Goal: Communication & Community: Ask a question

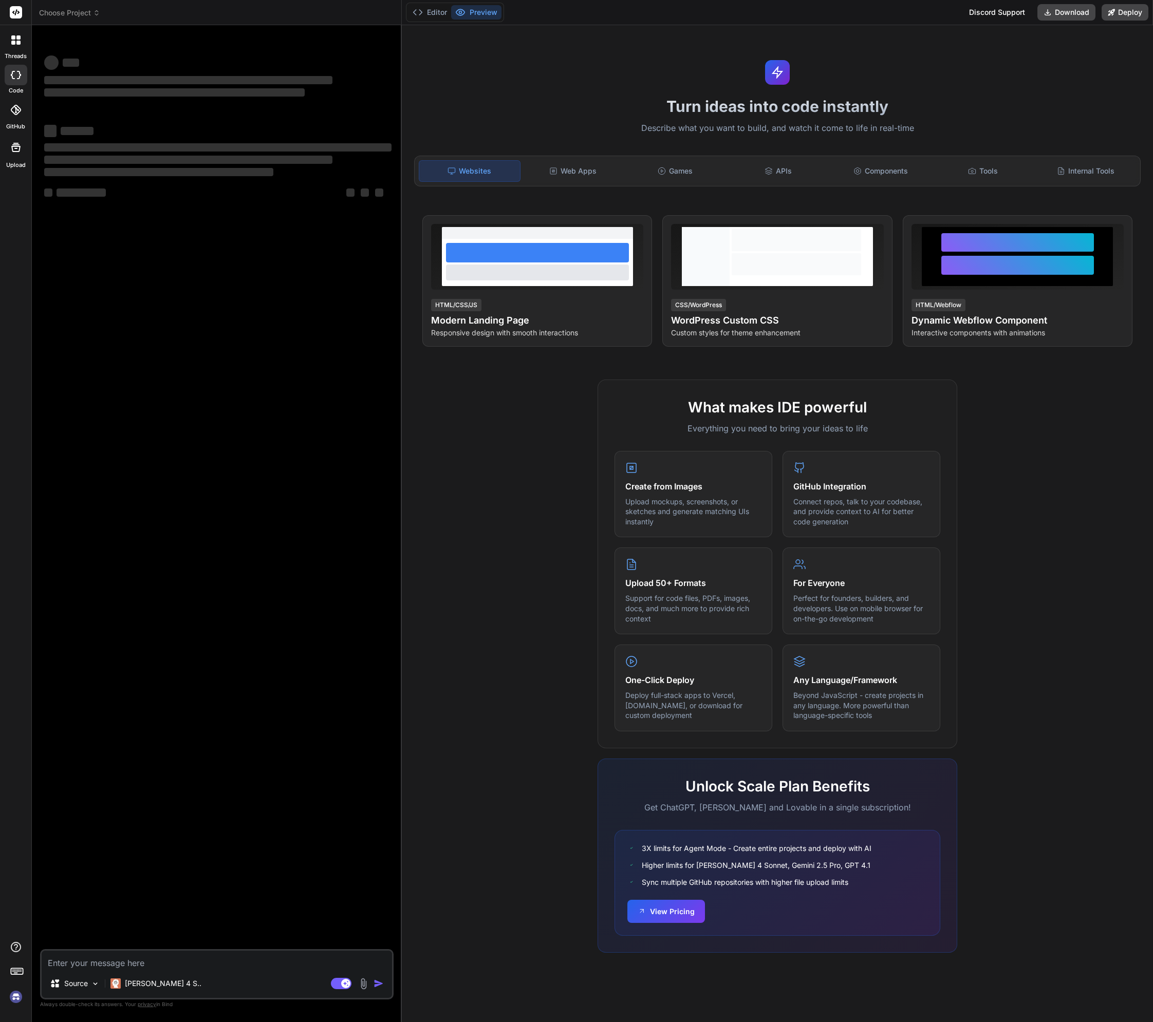
click at [10, 995] on img at bounding box center [15, 996] width 17 height 17
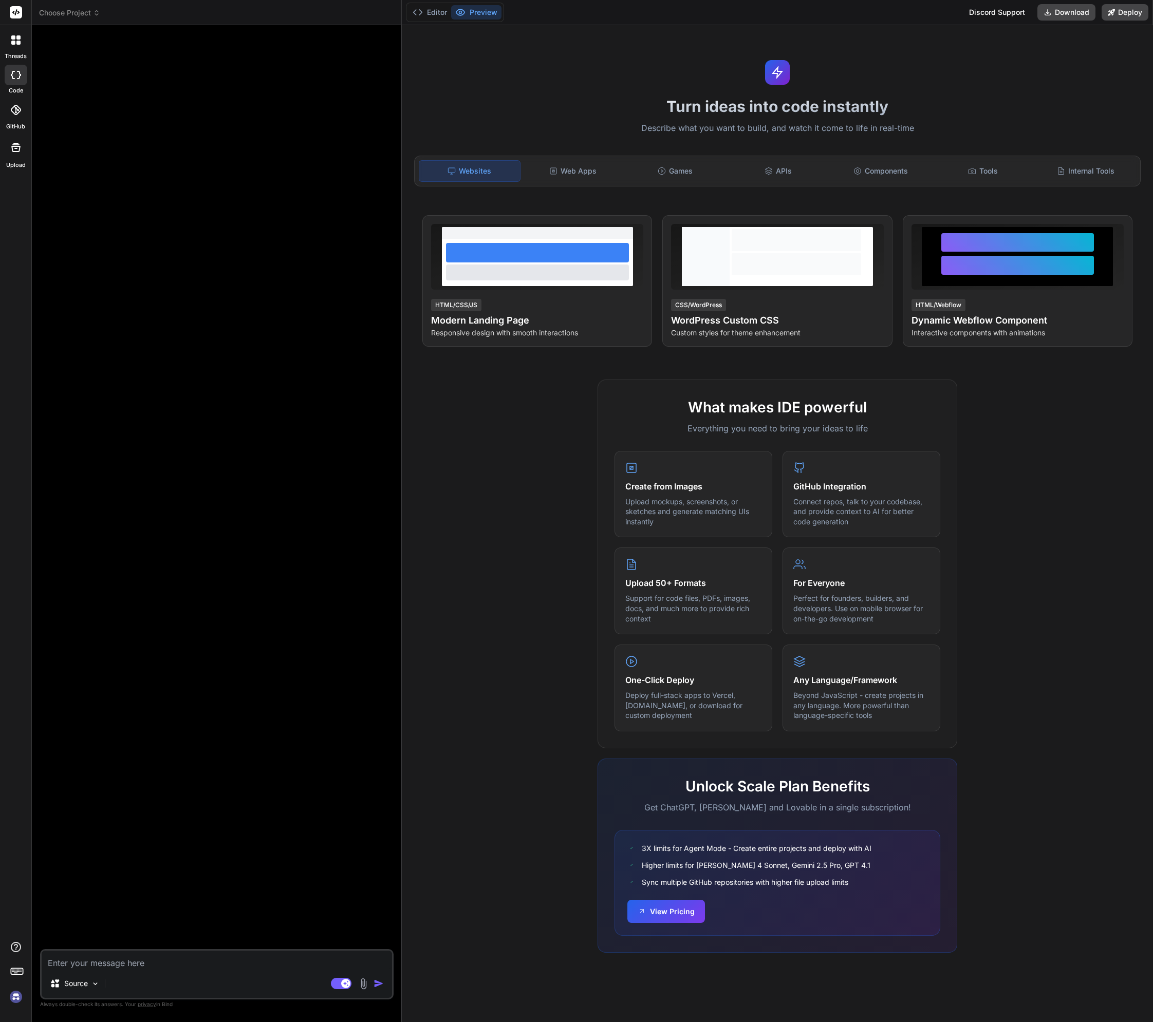
click at [73, 16] on span "Choose Project" at bounding box center [69, 13] width 61 height 10
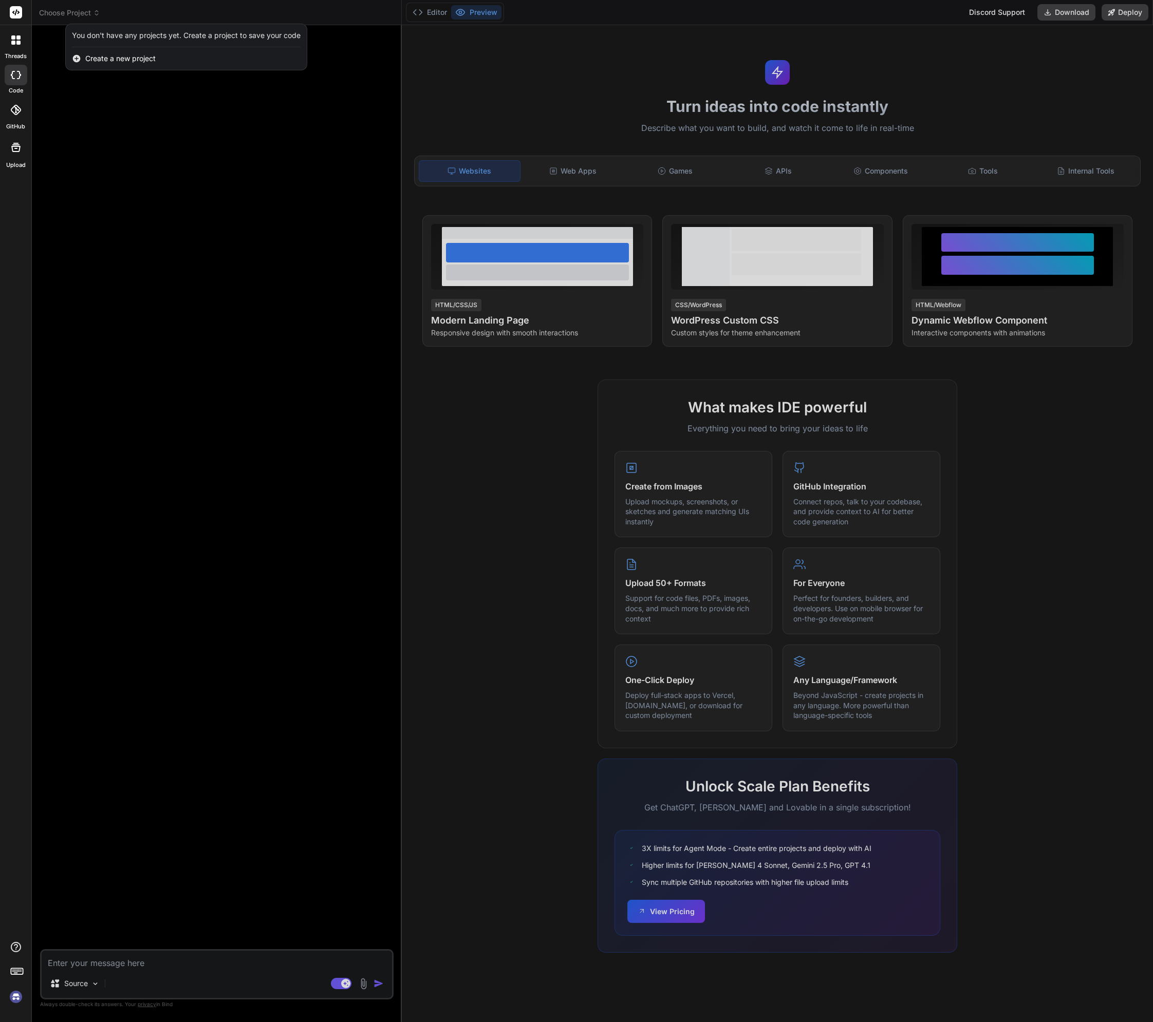
click at [133, 152] on div at bounding box center [576, 511] width 1153 height 1022
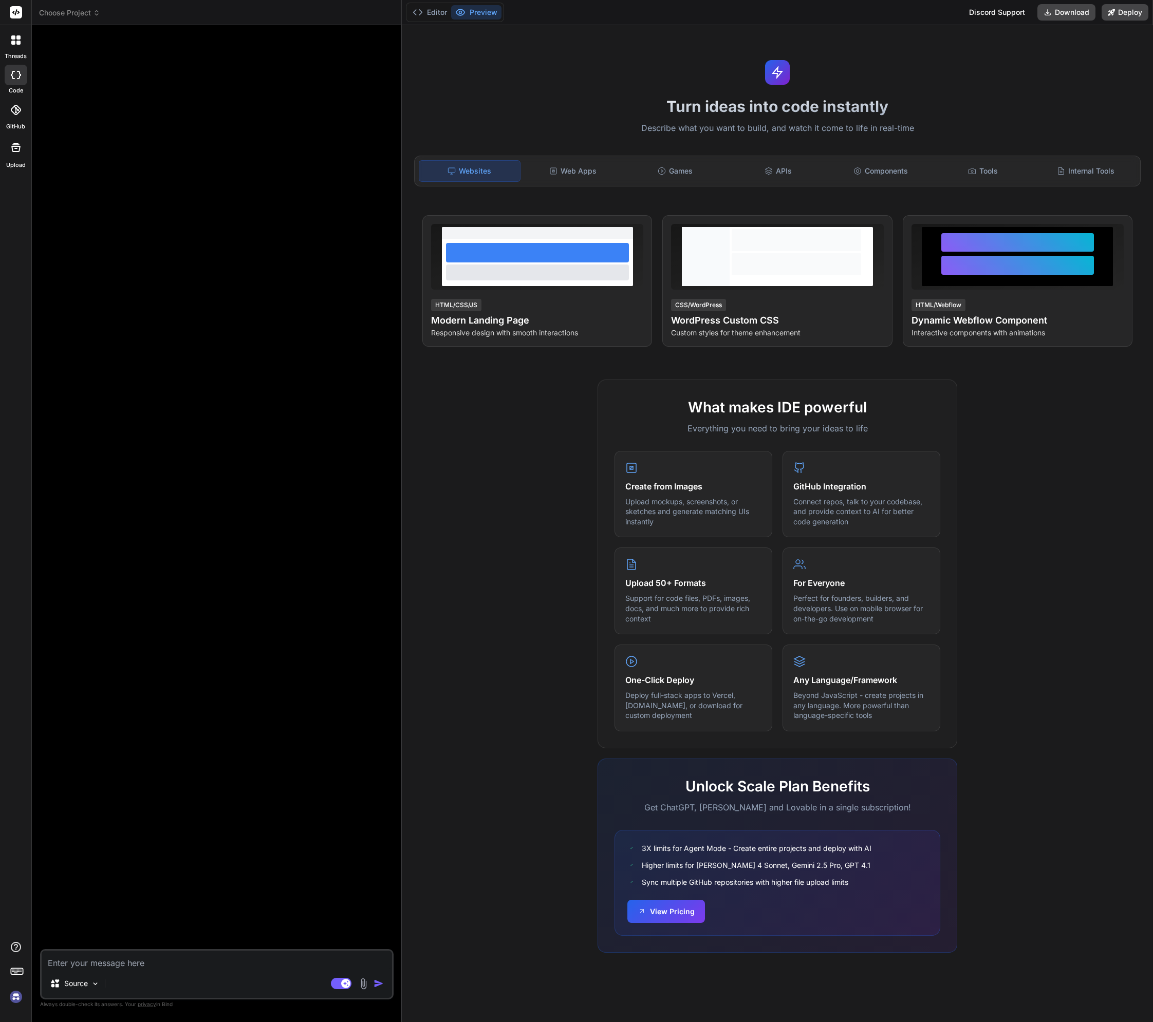
click at [12, 33] on div at bounding box center [16, 40] width 22 height 22
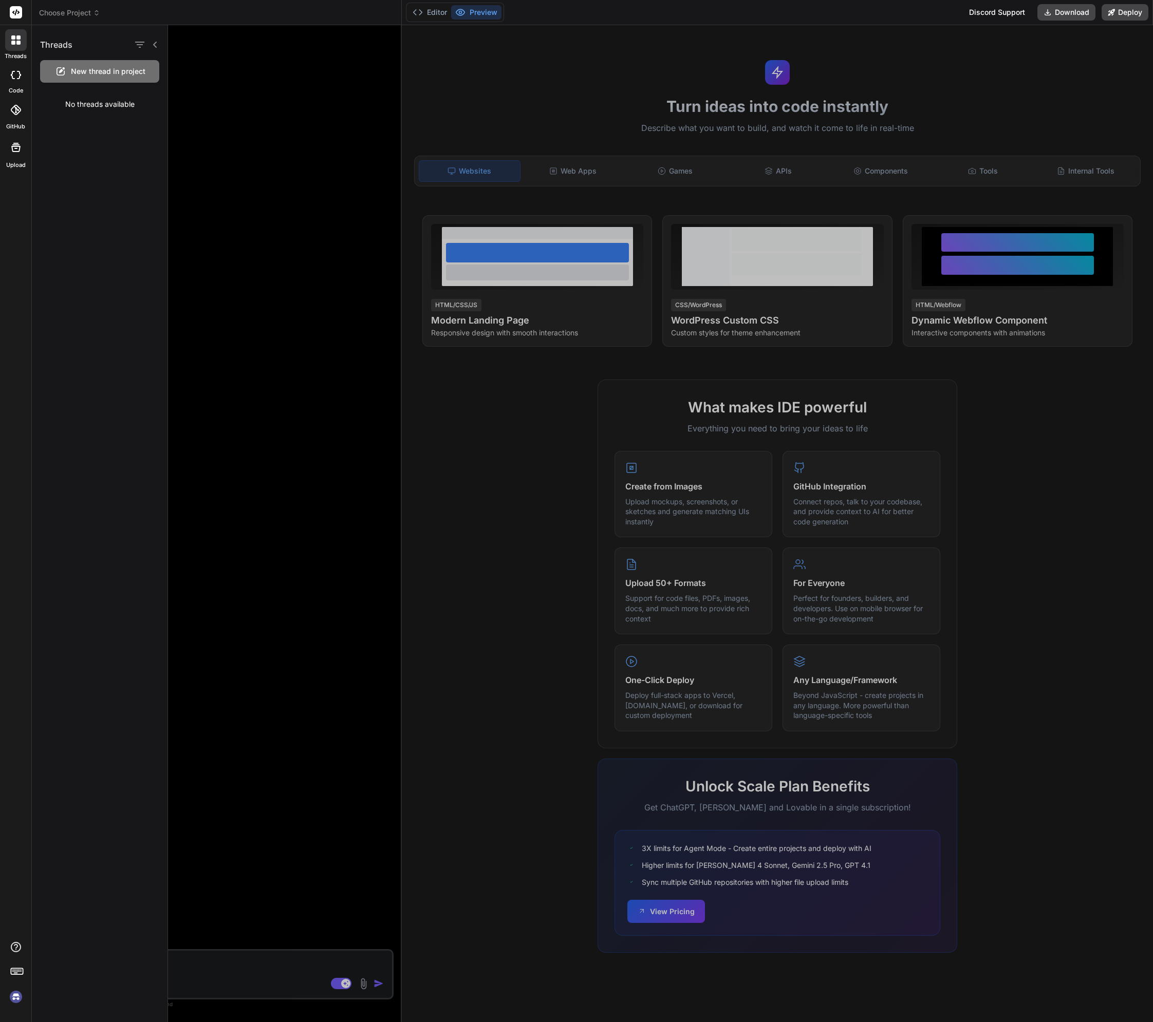
click at [280, 246] on div at bounding box center [660, 523] width 985 height 997
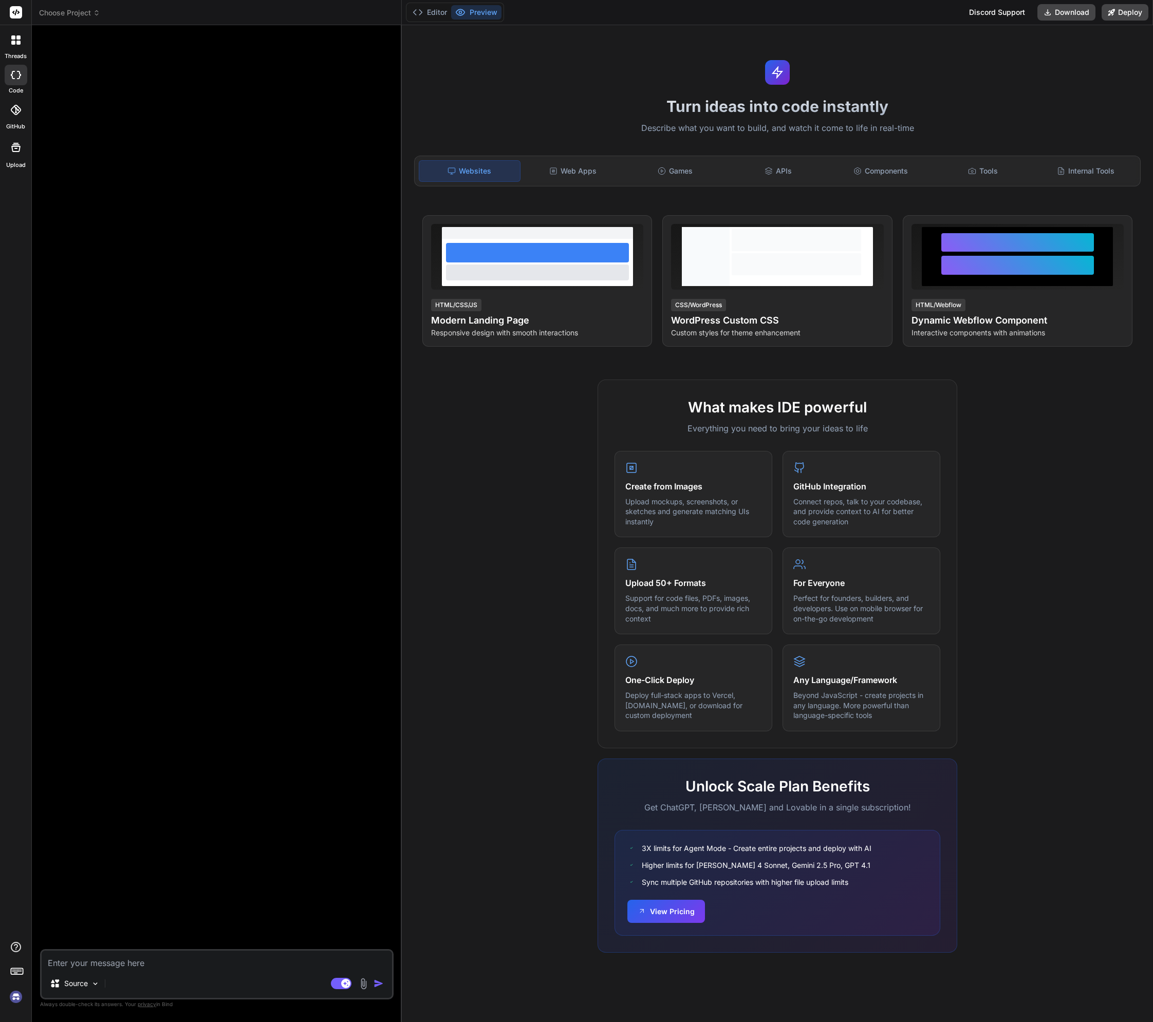
type textarea "x"
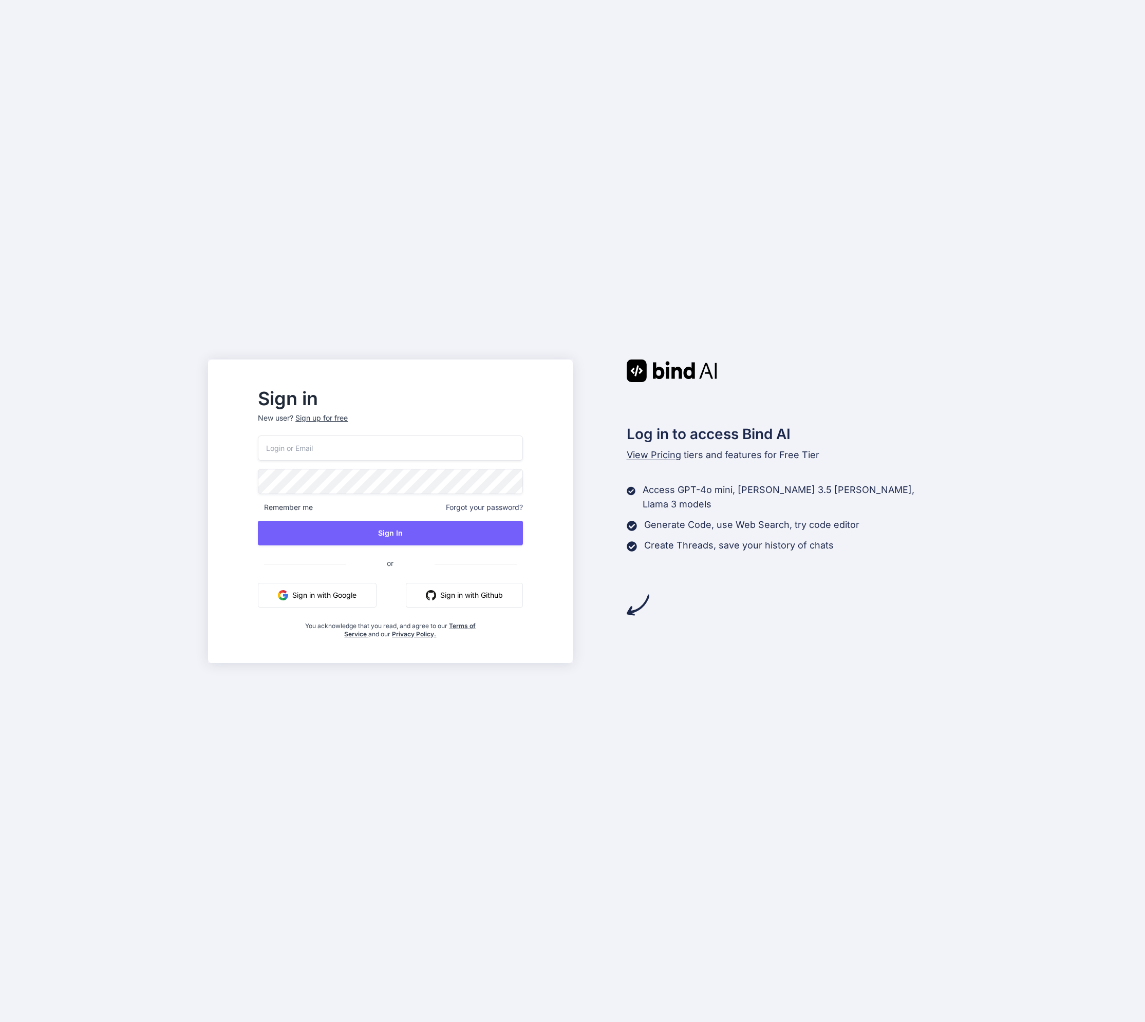
click at [370, 596] on button "Sign in with Google" at bounding box center [317, 595] width 119 height 25
